Goal: Check status: Check status

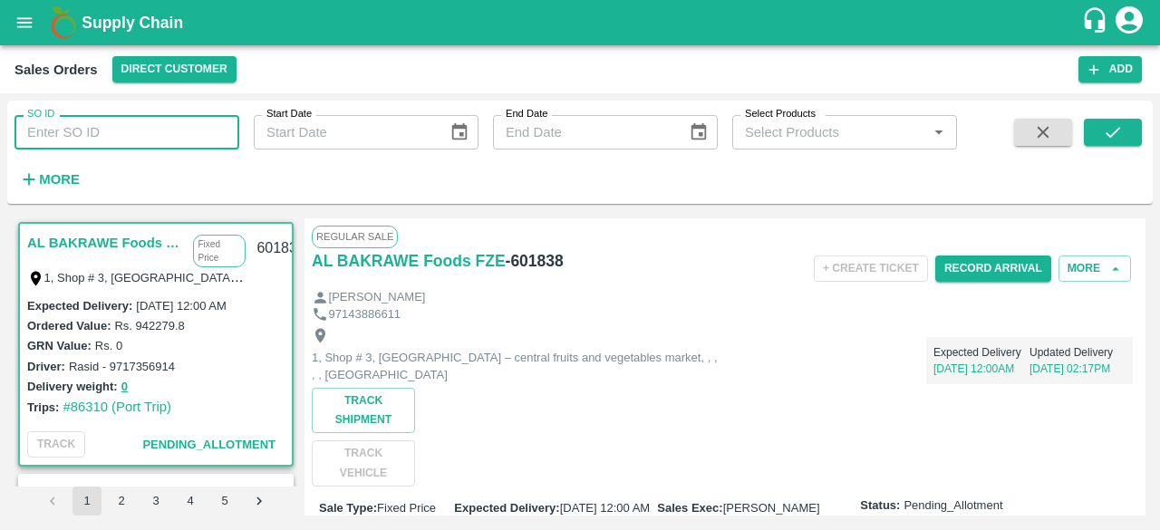
click at [180, 131] on input "SO ID" at bounding box center [127, 132] width 225 height 34
type input "600337"
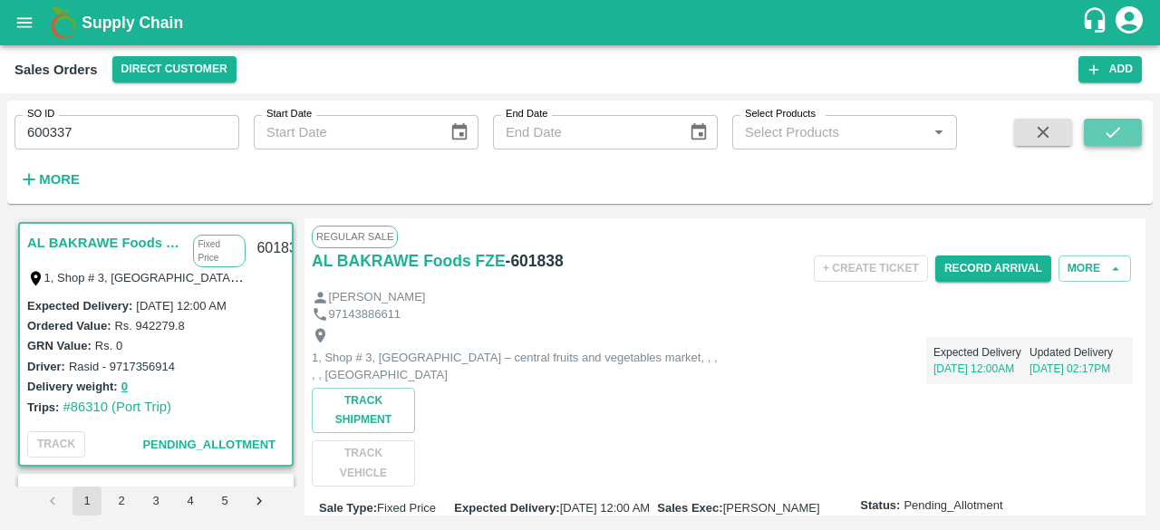
click at [1120, 122] on icon "submit" at bounding box center [1113, 132] width 20 height 20
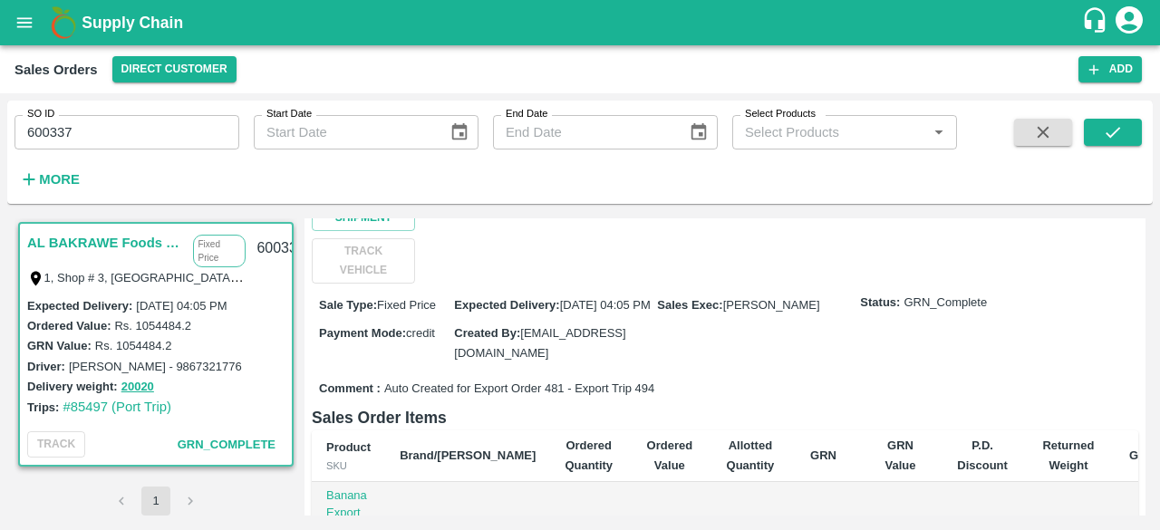
scroll to position [226, 0]
